Goal: Task Accomplishment & Management: Complete application form

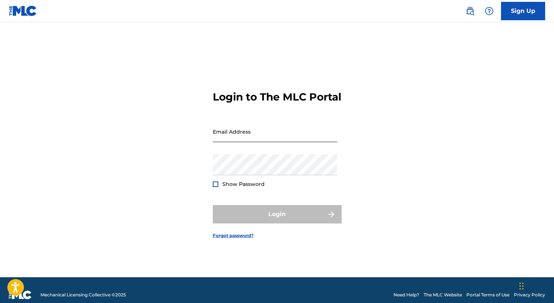
scroll to position [10, 0]
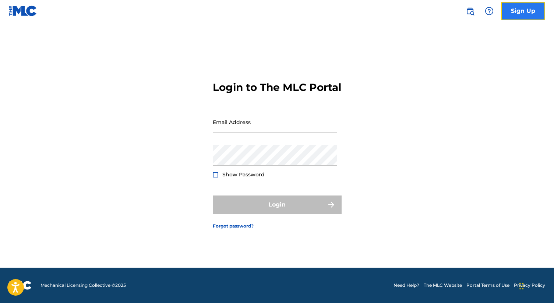
click at [526, 13] on link "Sign Up" at bounding box center [523, 11] width 44 height 18
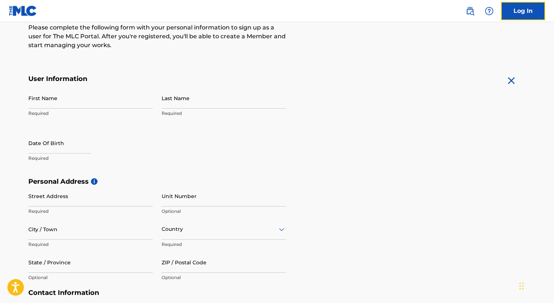
scroll to position [105, 0]
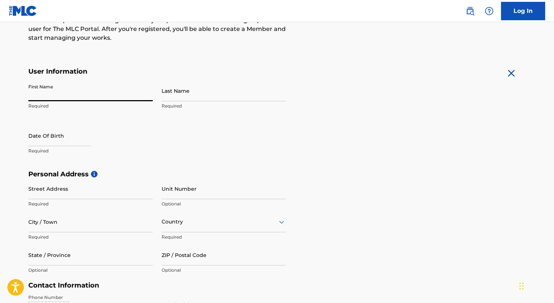
click at [78, 90] on input "First Name" at bounding box center [90, 90] width 124 height 21
type input "[PERSON_NAME]"
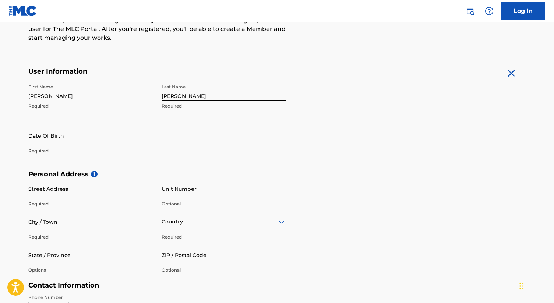
type input "[PERSON_NAME]"
click at [48, 137] on input "text" at bounding box center [59, 135] width 63 height 21
select select "8"
select select "2025"
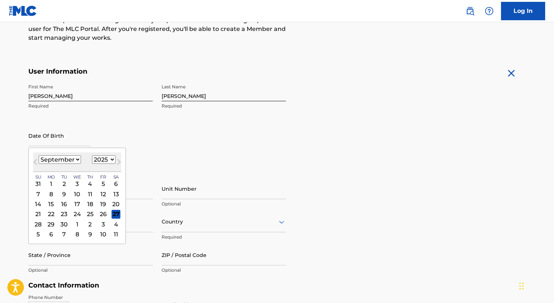
click at [76, 160] on select "January February March April May June July August September October November De…" at bounding box center [60, 159] width 42 height 8
select select "11"
click at [39, 155] on select "January February March April May June July August September October November De…" at bounding box center [60, 159] width 42 height 8
click at [78, 204] on div "17" at bounding box center [77, 204] width 9 height 9
type input "December 17 2025"
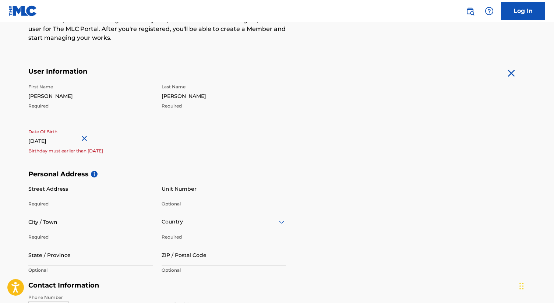
click at [75, 141] on input "December 17 2025" at bounding box center [59, 135] width 63 height 21
select select "11"
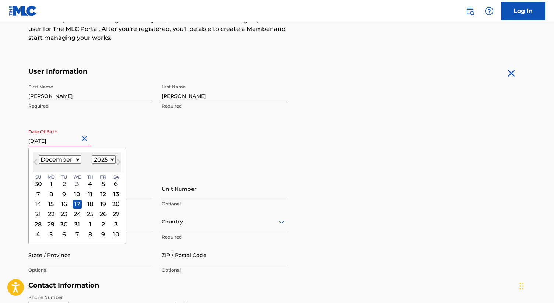
click at [105, 161] on select "1899 1900 1901 1902 1903 1904 1905 1906 1907 1908 1909 1910 1911 1912 1913 1914…" at bounding box center [104, 159] width 24 height 8
select select "1993"
click at [92, 155] on select "1899 1900 1901 1902 1903 1904 1905 1906 1907 1908 1909 1910 1911 1912 1913 1914…" at bounding box center [104, 159] width 24 height 8
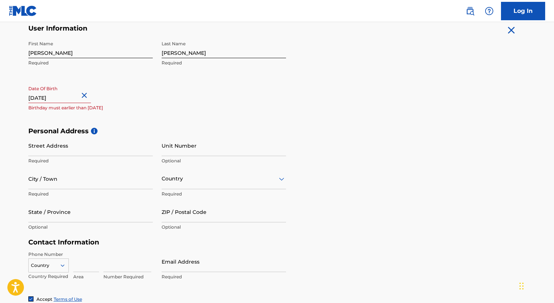
scroll to position [149, 0]
click at [73, 148] on input "Street Address" at bounding box center [90, 144] width 124 height 21
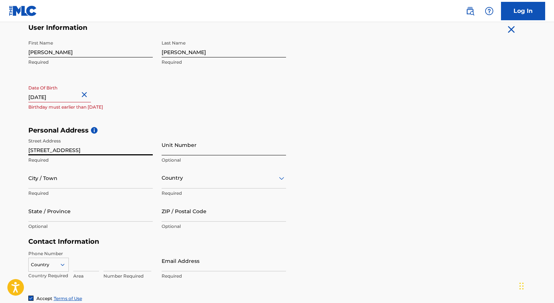
type input "6200 Hollywood Blvd"
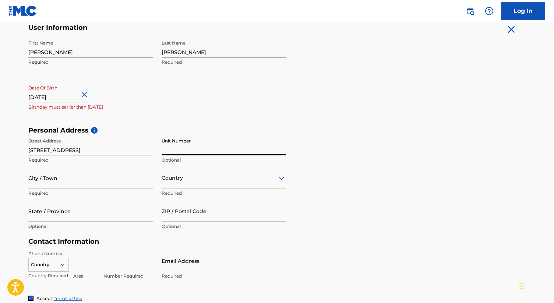
click at [195, 154] on input "Unit Number" at bounding box center [224, 144] width 124 height 21
type input "2426"
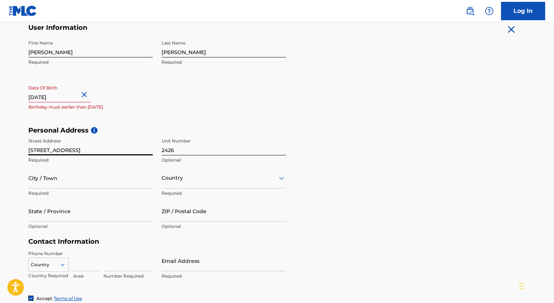
drag, startPoint x: 96, startPoint y: 151, endPoint x: 14, endPoint y: 151, distance: 82.1
click at [14, 151] on main "The MLC uses identity verification before a user is registered to comply with K…" at bounding box center [277, 132] width 554 height 519
type input "[STREET_ADDRESS]"
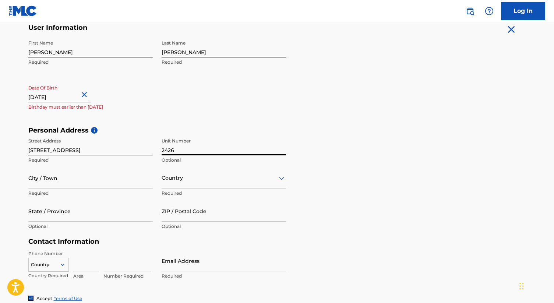
drag, startPoint x: 181, startPoint y: 153, endPoint x: 144, endPoint y: 153, distance: 36.5
click at [145, 153] on div "Street Address 10520 Springfield Court Required Unit Number 2426 Optional City …" at bounding box center [157, 183] width 258 height 99
click at [91, 183] on input "City / Town" at bounding box center [90, 178] width 124 height 21
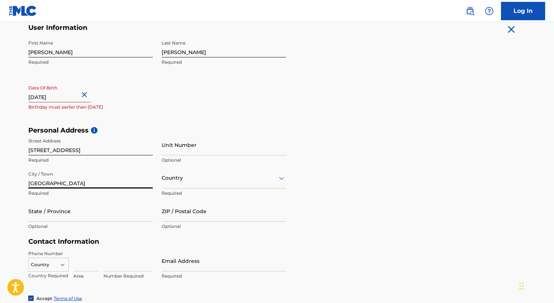
type input "[GEOGRAPHIC_DATA]"
click at [217, 179] on div at bounding box center [224, 177] width 124 height 9
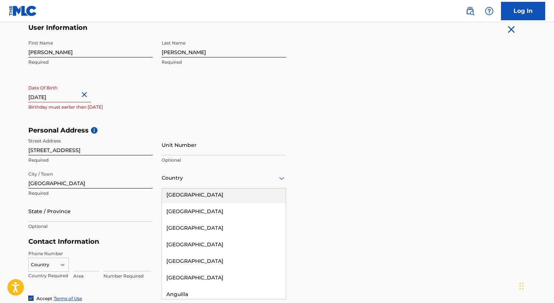
scroll to position [0, 0]
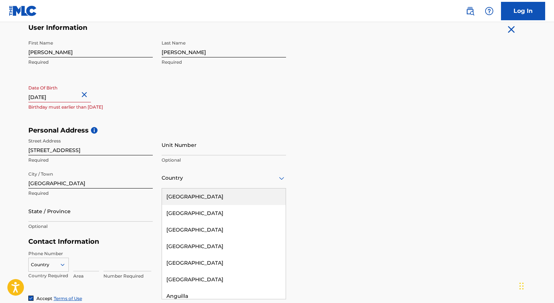
type input "c"
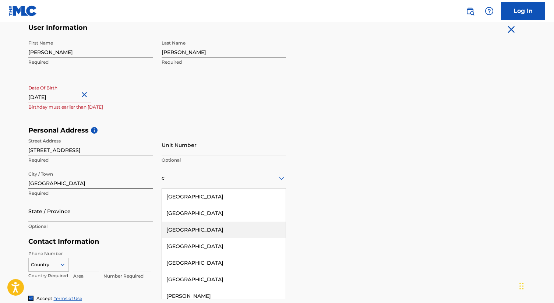
click at [183, 233] on div "[GEOGRAPHIC_DATA]" at bounding box center [224, 230] width 124 height 17
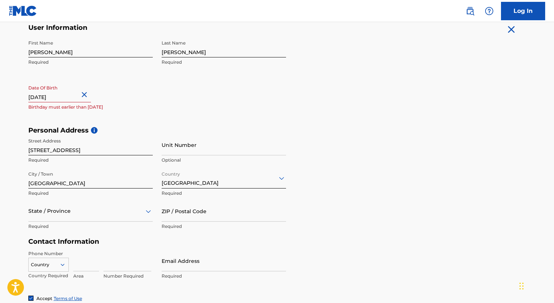
click at [77, 211] on div "State / Province" at bounding box center [90, 211] width 124 height 21
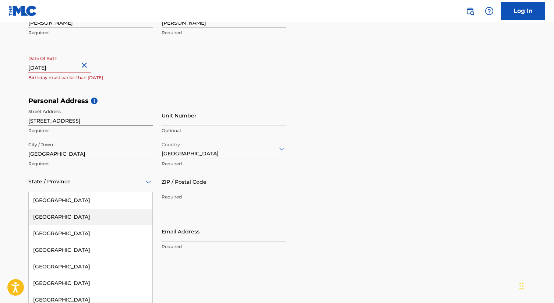
click at [73, 217] on div "[GEOGRAPHIC_DATA]" at bounding box center [91, 217] width 124 height 17
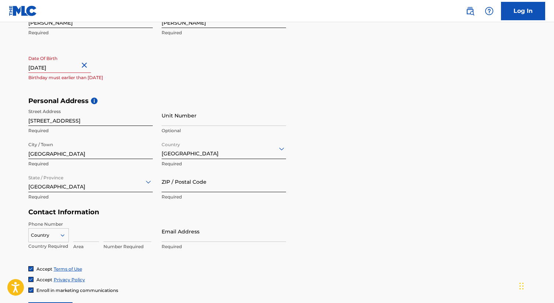
click at [173, 183] on input "ZIP / Postal Code" at bounding box center [224, 181] width 124 height 21
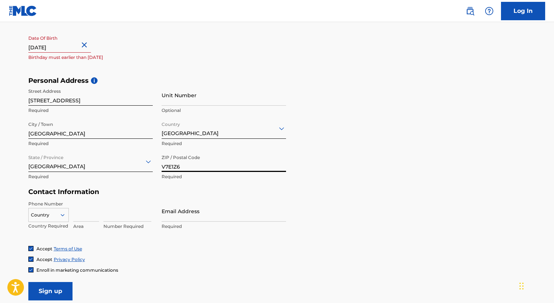
scroll to position [210, 0]
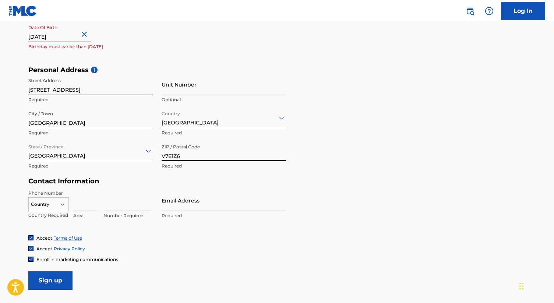
type input "V7E1Z6"
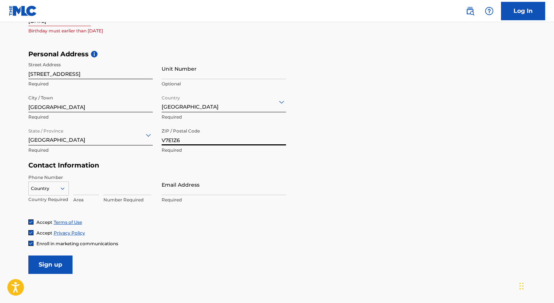
click at [59, 193] on div "Country" at bounding box center [48, 187] width 41 height 11
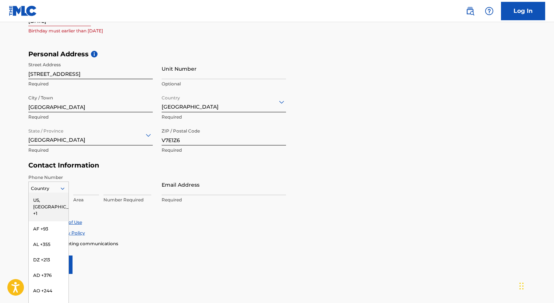
click at [48, 200] on div "US, [GEOGRAPHIC_DATA] +1" at bounding box center [49, 207] width 40 height 29
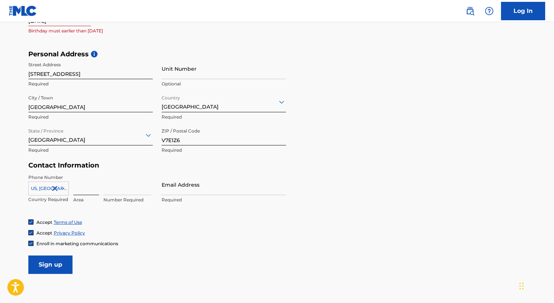
click at [93, 189] on input at bounding box center [86, 184] width 26 height 21
type input "323"
click at [134, 188] on input at bounding box center [127, 184] width 48 height 21
type input "7136250"
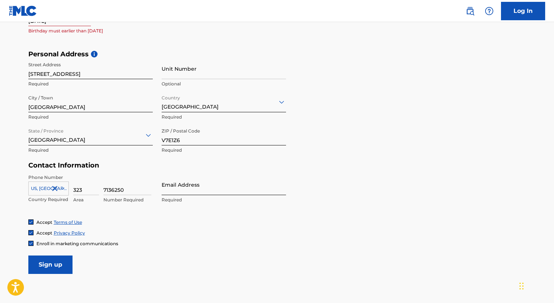
click at [215, 187] on input "Email Address" at bounding box center [224, 184] width 124 height 21
type input "[EMAIL_ADDRESS][DOMAIN_NAME]"
click at [161, 238] on div "Accept Terms of Use Accept Privacy Policy Enroll in marketing communications" at bounding box center [277, 233] width 498 height 28
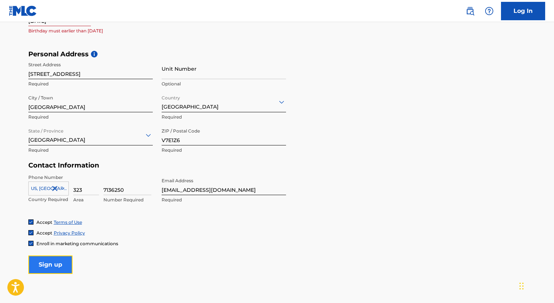
click at [50, 264] on input "Sign up" at bounding box center [50, 265] width 44 height 18
click at [31, 244] on img at bounding box center [31, 243] width 4 height 4
click at [47, 264] on input "Sign up" at bounding box center [50, 265] width 44 height 18
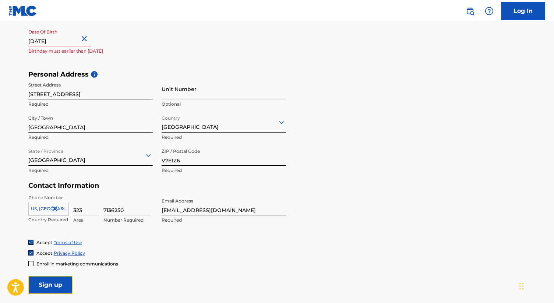
scroll to position [201, 0]
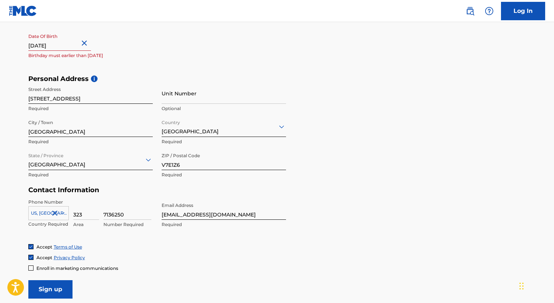
click at [58, 45] on input "December 17 2025" at bounding box center [59, 40] width 63 height 21
select select "11"
select select "2025"
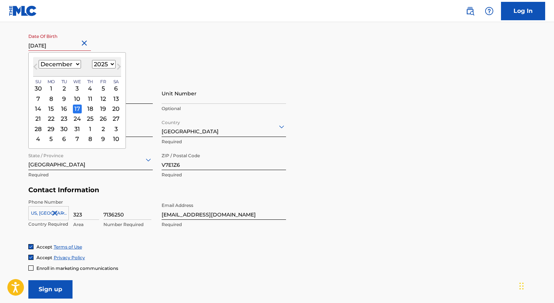
click at [74, 108] on div "17" at bounding box center [77, 108] width 9 height 9
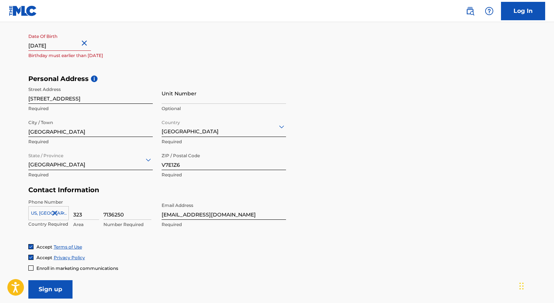
click at [128, 52] on div "Date Of Birth December 17 2025 Birthday must earlier than today" at bounding box center [90, 46] width 124 height 33
click at [75, 45] on input "December 17 2025" at bounding box center [59, 40] width 63 height 21
select select "11"
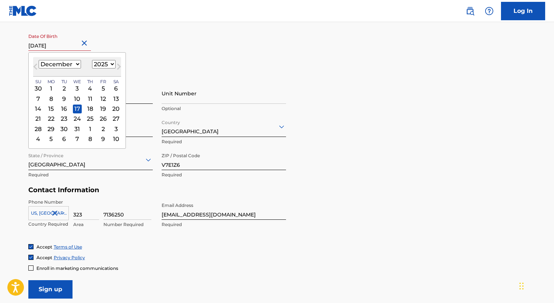
click at [107, 65] on select "1899 1900 1901 1902 1903 1904 1905 1906 1907 1908 1909 1910 1911 1912 1913 1914…" at bounding box center [104, 64] width 24 height 8
select select "1993"
click at [92, 60] on select "1899 1900 1901 1902 1903 1904 1905 1906 1907 1908 1909 1910 1911 1912 1913 1914…" at bounding box center [104, 64] width 24 height 8
click at [102, 108] on div "17" at bounding box center [103, 108] width 9 height 9
type input "December 17 1993"
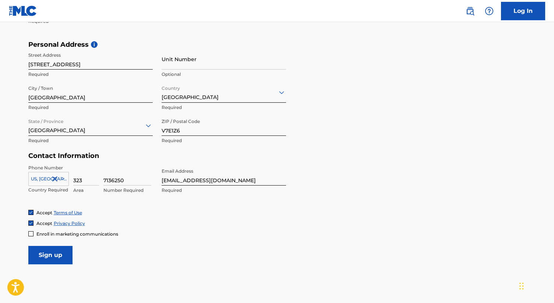
scroll to position [252, 0]
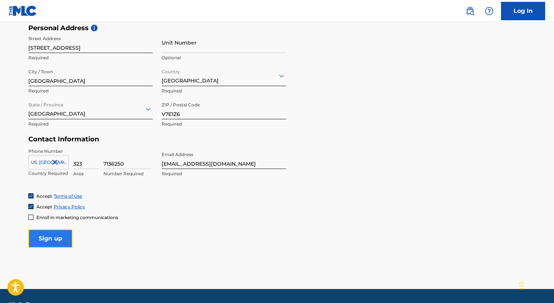
click at [51, 242] on input "Sign up" at bounding box center [50, 238] width 44 height 18
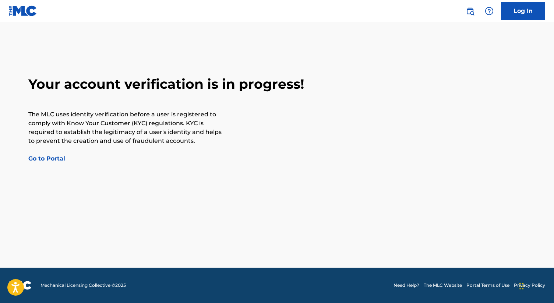
click at [41, 161] on link "Go to Portal" at bounding box center [46, 158] width 37 height 7
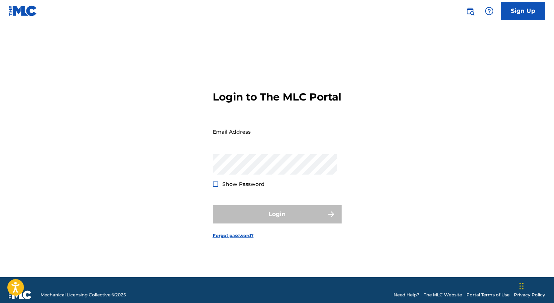
click at [239, 142] on input "Email Address" at bounding box center [275, 131] width 124 height 21
type input "[PERSON_NAME]"
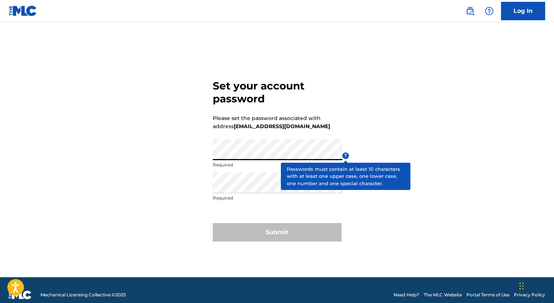
click at [347, 154] on span "?" at bounding box center [346, 155] width 7 height 7
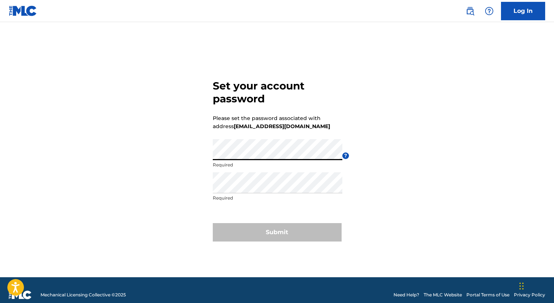
click at [197, 156] on div "Set your account password Please set the password associated with address [EMAI…" at bounding box center [278, 159] width 516 height 237
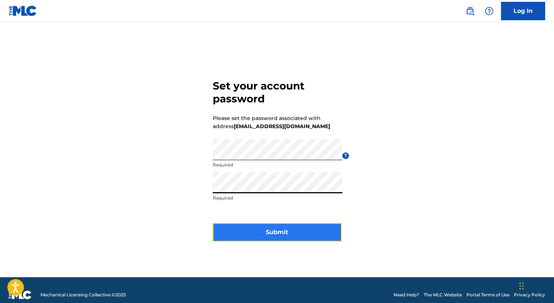
click at [267, 230] on button "Submit" at bounding box center [277, 232] width 129 height 18
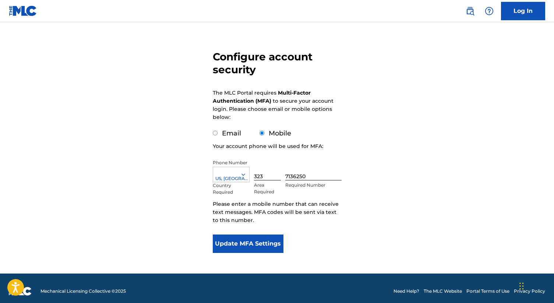
scroll to position [51, 0]
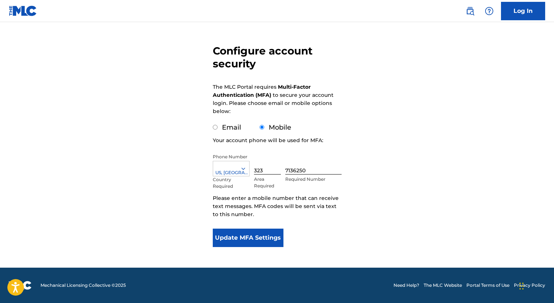
click at [215, 126] on input "Email" at bounding box center [215, 127] width 5 height 5
radio input "true"
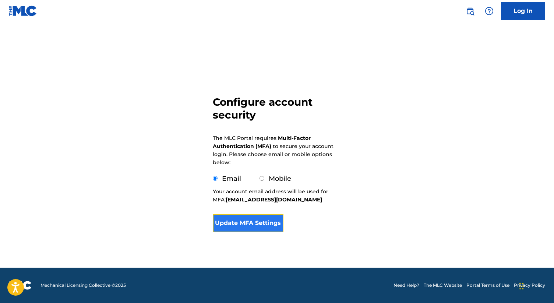
click at [249, 224] on button "Update MFA Settings" at bounding box center [248, 223] width 71 height 18
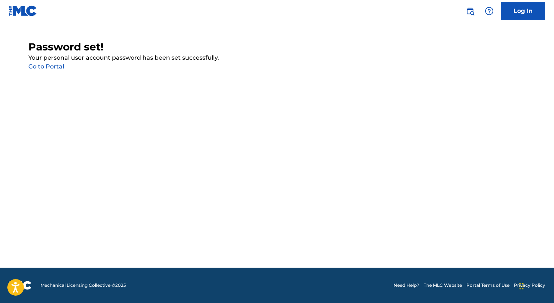
click at [49, 68] on link "Go to Portal" at bounding box center [46, 66] width 36 height 7
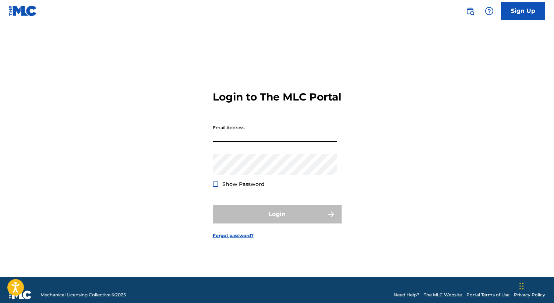
click at [230, 137] on input "Email Address" at bounding box center [275, 131] width 124 height 21
type input "[EMAIL_ADDRESS][DOMAIN_NAME]"
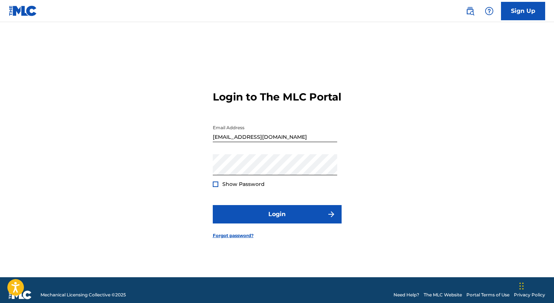
click at [215, 187] on div at bounding box center [216, 185] width 6 height 6
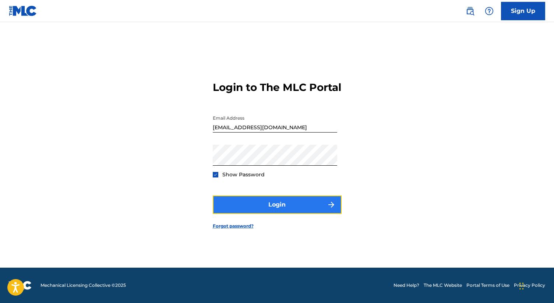
click at [250, 204] on button "Login" at bounding box center [277, 205] width 129 height 18
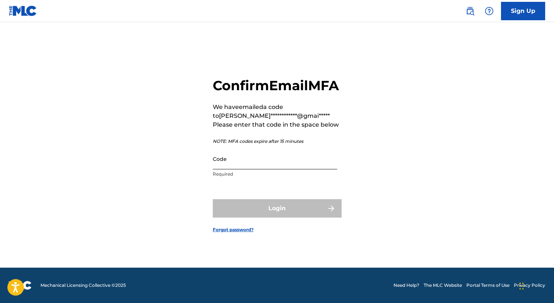
click at [221, 169] on input "Code" at bounding box center [275, 158] width 124 height 21
paste input "995794"
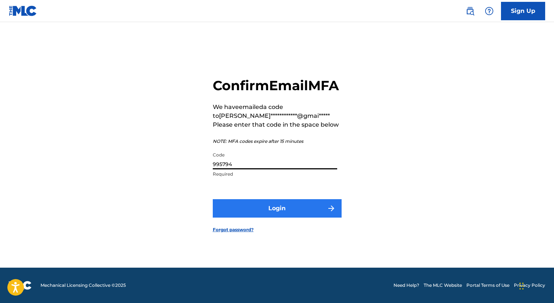
type input "995794"
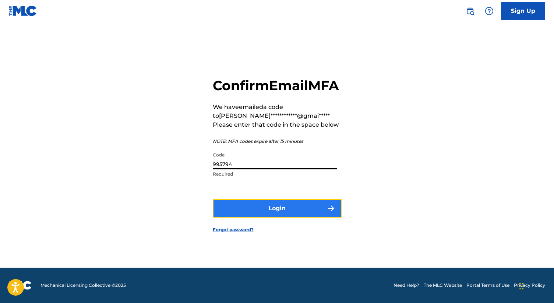
click at [254, 218] on button "Login" at bounding box center [277, 208] width 129 height 18
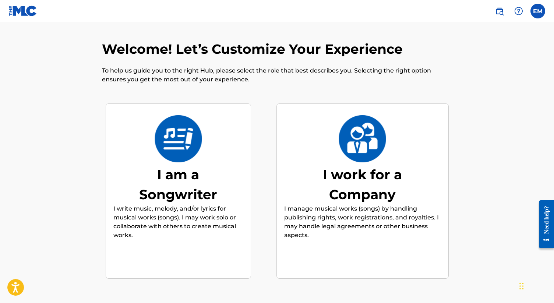
click at [176, 177] on div "I am a Songwriter" at bounding box center [178, 185] width 110 height 40
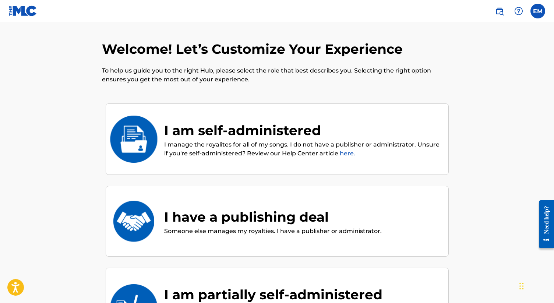
click at [247, 137] on div "I am self-administered" at bounding box center [302, 130] width 277 height 20
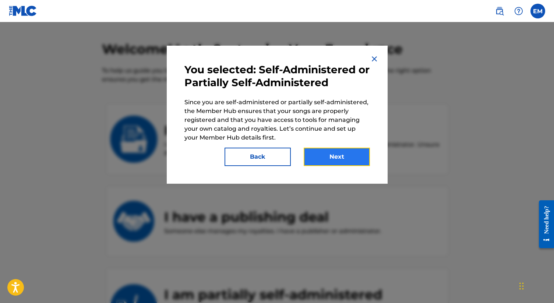
click at [330, 161] on button "Next" at bounding box center [337, 157] width 66 height 18
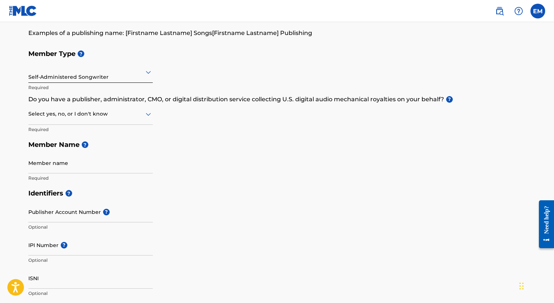
scroll to position [63, 0]
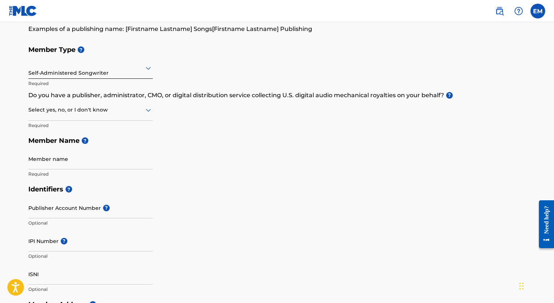
click at [141, 110] on div at bounding box center [90, 109] width 124 height 9
click at [58, 125] on div "Yes" at bounding box center [91, 129] width 124 height 17
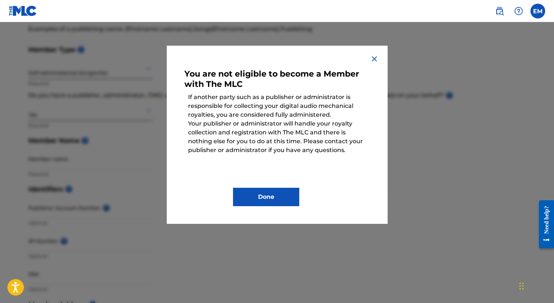
click at [374, 58] on img at bounding box center [374, 59] width 9 height 9
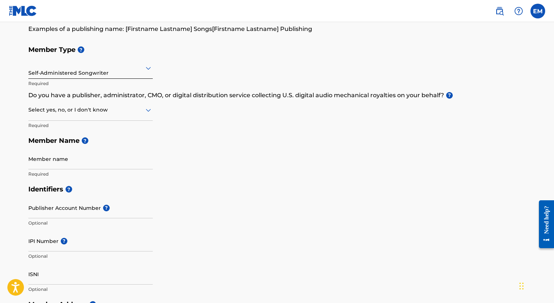
click at [92, 110] on div at bounding box center [90, 109] width 124 height 9
click at [203, 130] on div "Member Type ? Self-Administered Songwriter Required Do you have a publisher, ad…" at bounding box center [277, 112] width 498 height 140
click at [101, 114] on div at bounding box center [90, 109] width 124 height 9
click at [47, 146] on div "No" at bounding box center [91, 145] width 124 height 17
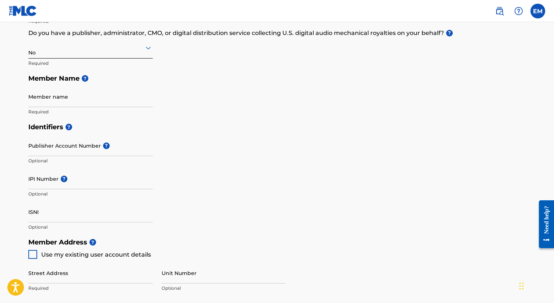
scroll to position [126, 0]
click at [64, 97] on input "Member name" at bounding box center [90, 95] width 124 height 21
type input "[PERSON_NAME]"
click at [27, 117] on div "Create a Member If you are a self-administered songwriter without a publisher t…" at bounding box center [278, 208] width 516 height 588
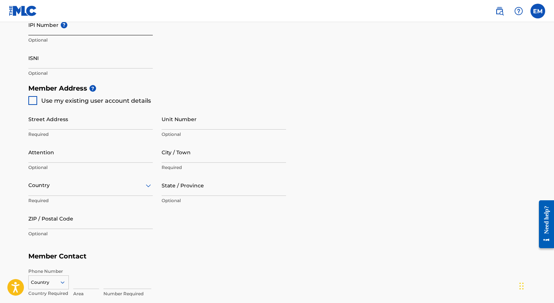
scroll to position [282, 0]
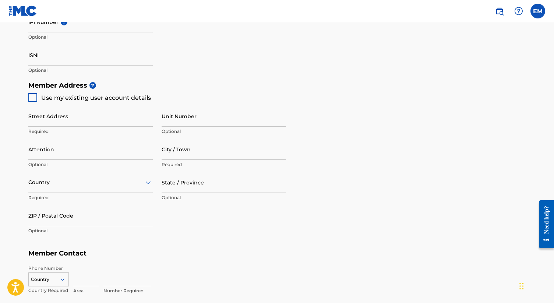
click at [34, 97] on div at bounding box center [32, 97] width 9 height 9
type input "[STREET_ADDRESS]"
type input "[GEOGRAPHIC_DATA]"
type input "V7E1Z6"
type input "323"
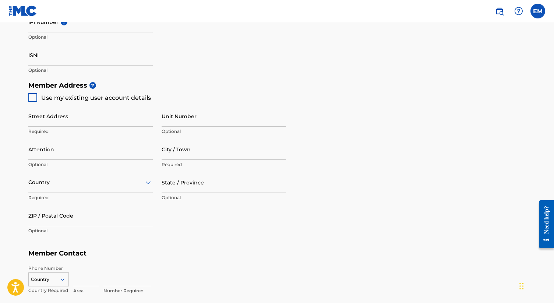
type input "7136250"
type input "[EMAIL_ADDRESS][DOMAIN_NAME]"
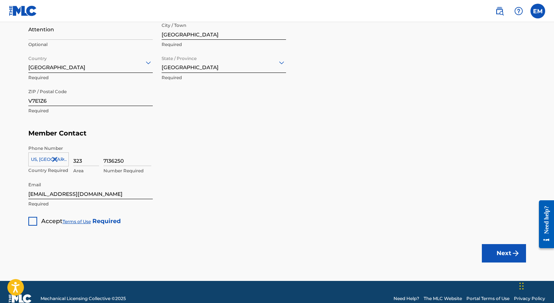
scroll to position [415, 0]
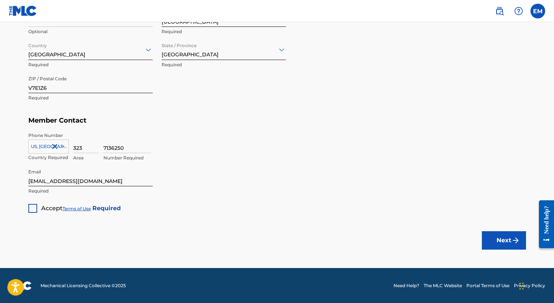
click at [34, 208] on div at bounding box center [32, 208] width 9 height 9
click at [500, 239] on button "Next" at bounding box center [504, 240] width 44 height 18
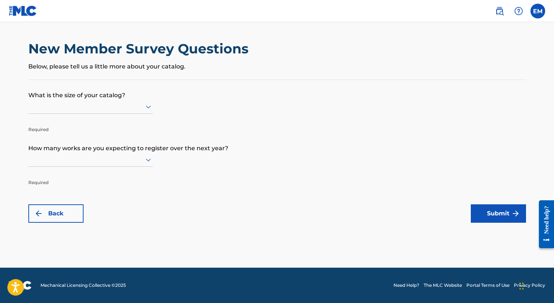
click at [141, 100] on div at bounding box center [90, 107] width 124 height 14
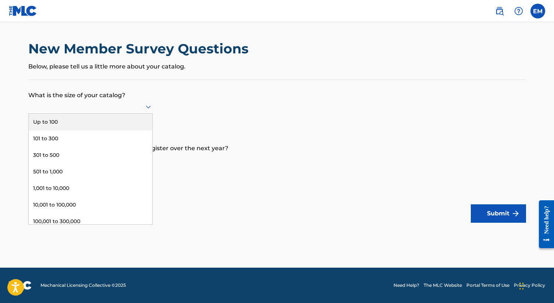
click at [56, 122] on div "Up to 100" at bounding box center [91, 122] width 124 height 17
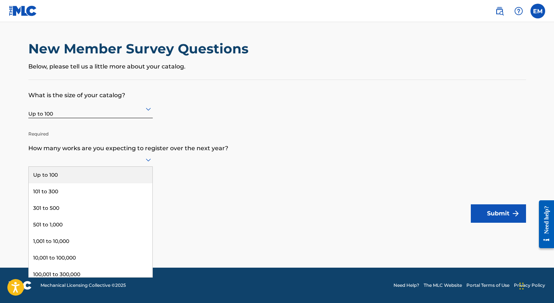
click at [143, 161] on div at bounding box center [90, 159] width 124 height 9
click at [58, 172] on div "Up to 100" at bounding box center [91, 175] width 124 height 17
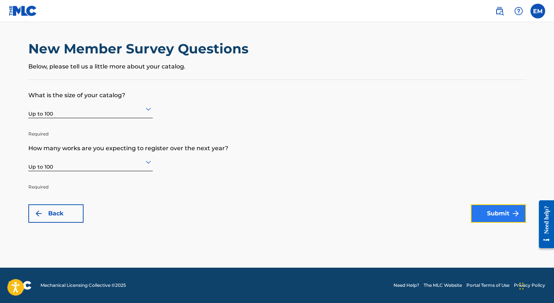
click at [489, 213] on button "Submit" at bounding box center [498, 213] width 55 height 18
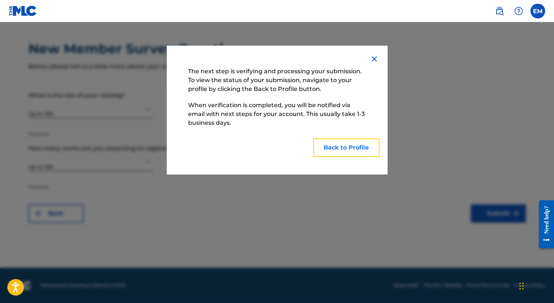
click at [349, 152] on button "Back to Profile" at bounding box center [346, 147] width 66 height 18
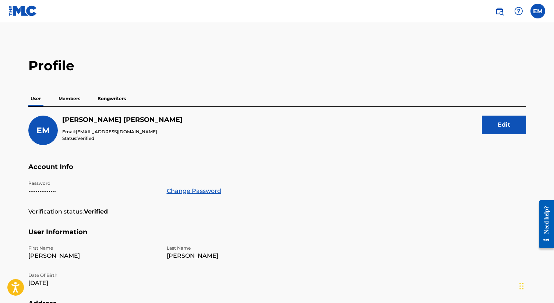
click at [77, 95] on p "Members" at bounding box center [69, 98] width 26 height 15
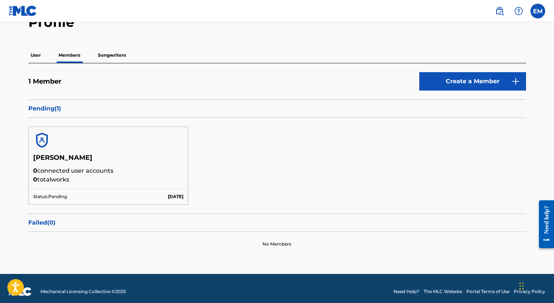
scroll to position [49, 0]
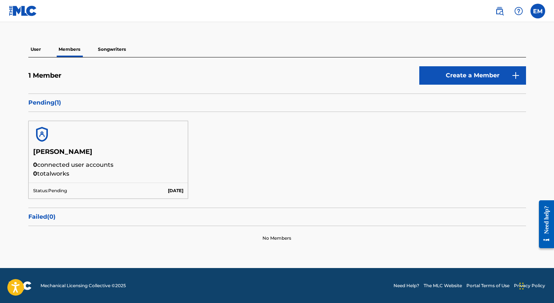
click at [106, 48] on p "Songwriters" at bounding box center [112, 49] width 32 height 15
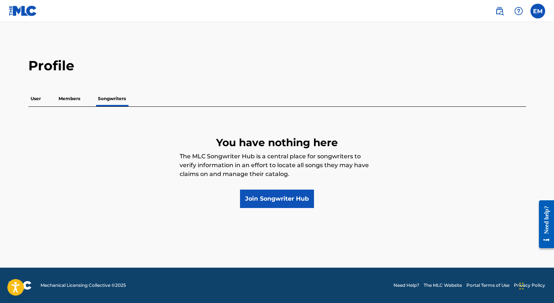
click at [71, 100] on p "Members" at bounding box center [69, 98] width 26 height 15
